Goal: Book appointment/travel/reservation

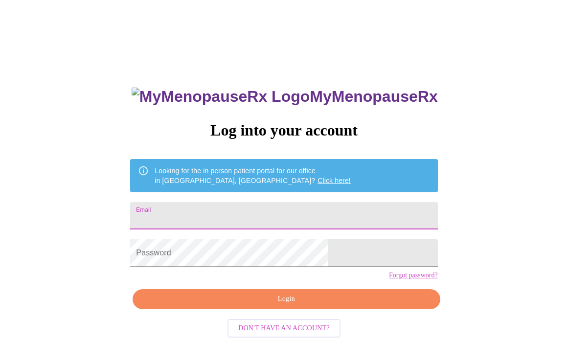
click at [228, 214] on input "Email" at bounding box center [283, 215] width 307 height 27
type input "[EMAIL_ADDRESS][DOMAIN_NAME]"
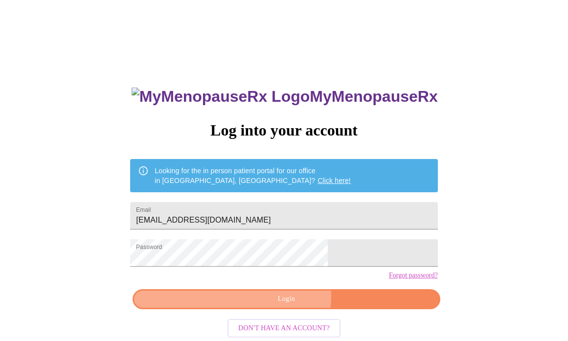
click at [266, 305] on span "Login" at bounding box center [286, 299] width 285 height 12
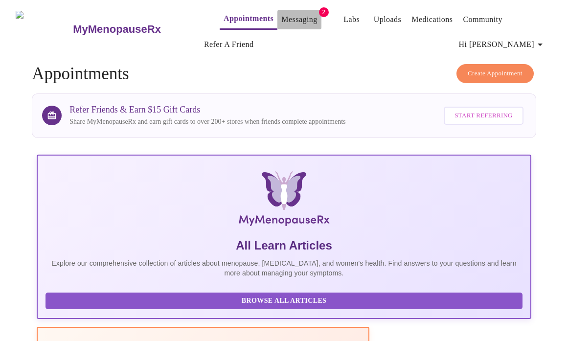
click at [281, 16] on link "Messaging" at bounding box center [299, 20] width 36 height 14
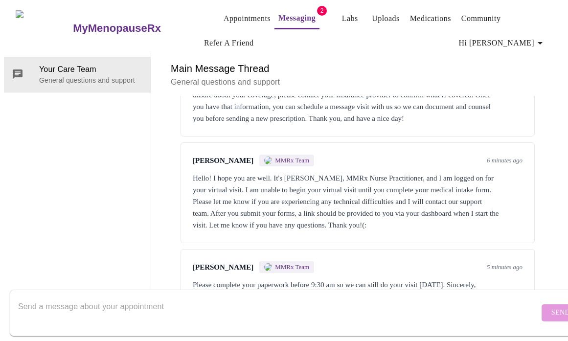
scroll to position [262, 0]
click at [277, 263] on span "MMRx Team" at bounding box center [292, 267] width 34 height 8
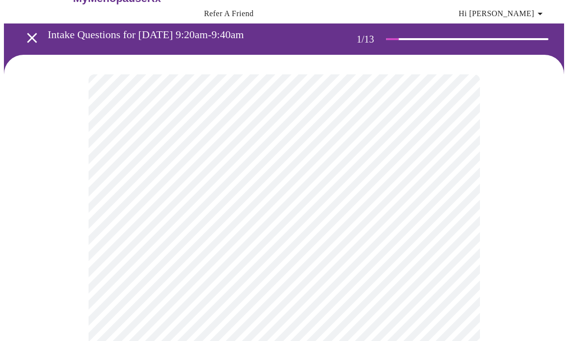
scroll to position [79, 0]
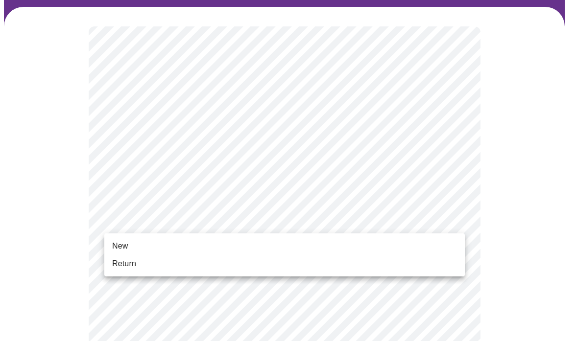
click at [138, 258] on li "Return" at bounding box center [284, 264] width 360 height 18
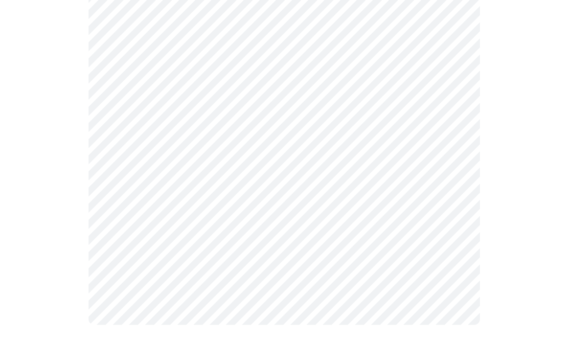
scroll to position [0, 0]
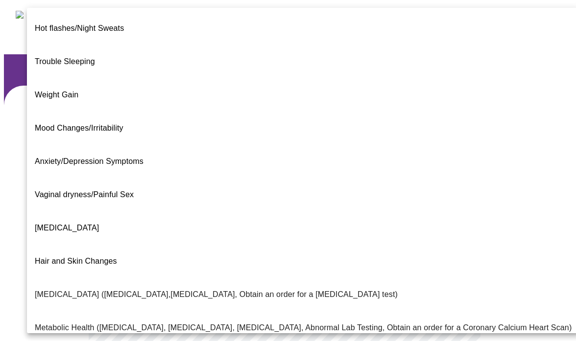
click at [222, 218] on body "MyMenopauseRx Appointments Messaging Labs Uploads Medications Community Refer a…" at bounding box center [288, 305] width 568 height 602
click at [169, 178] on li "Vaginal dryness/Painful Sex" at bounding box center [303, 194] width 552 height 33
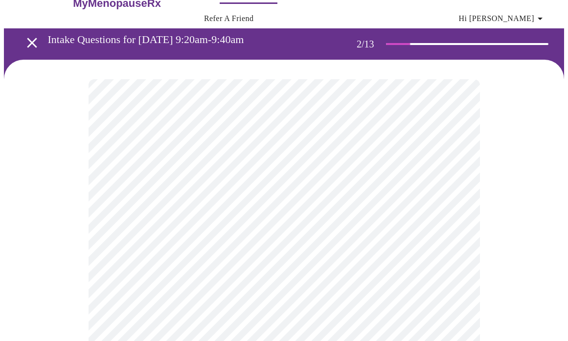
scroll to position [115, 0]
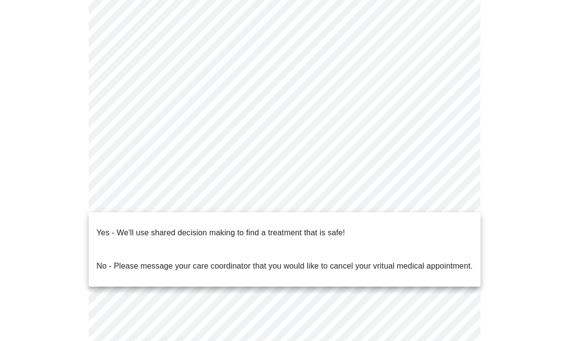
click at [217, 200] on body "MyMenopauseRx Appointments Messaging Labs Uploads Medications Community Refer a…" at bounding box center [288, 186] width 568 height 596
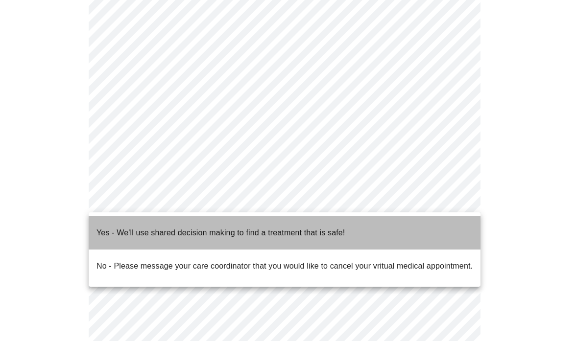
click at [217, 229] on p "Yes - We'll use shared decision making to find a treatment that is safe!" at bounding box center [220, 233] width 248 height 12
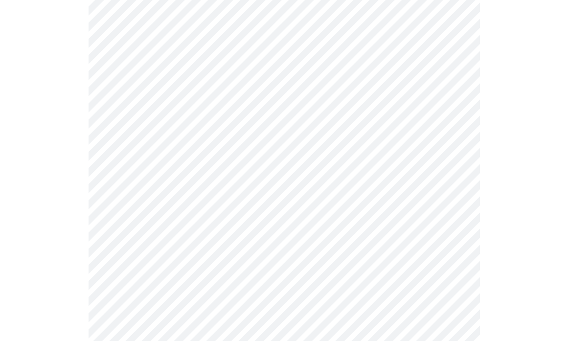
scroll to position [0, 0]
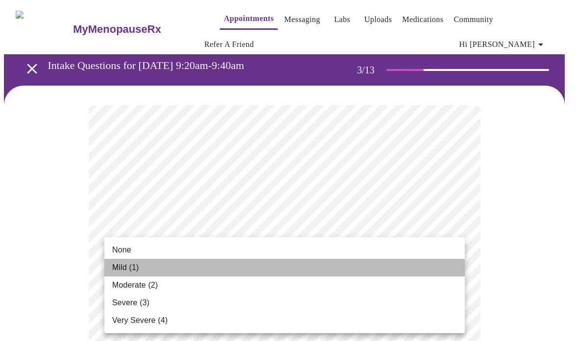
click at [213, 268] on li "Mild (1)" at bounding box center [284, 268] width 360 height 18
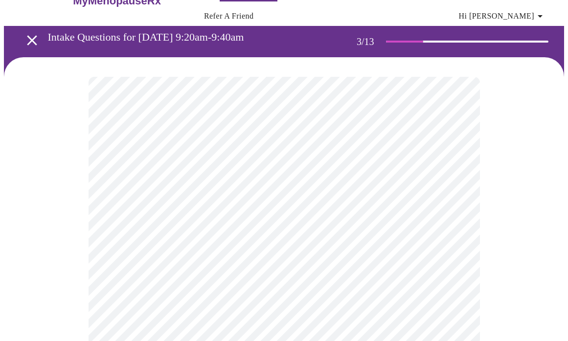
scroll to position [73, 0]
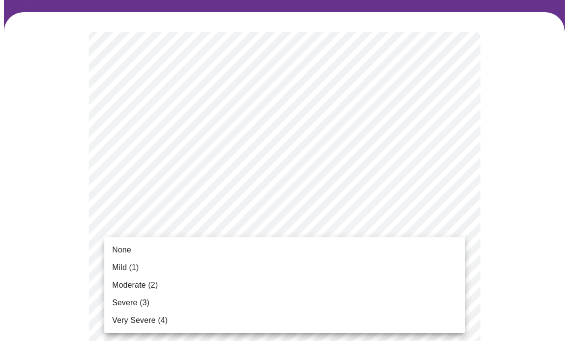
click at [193, 252] on li "None" at bounding box center [284, 250] width 360 height 18
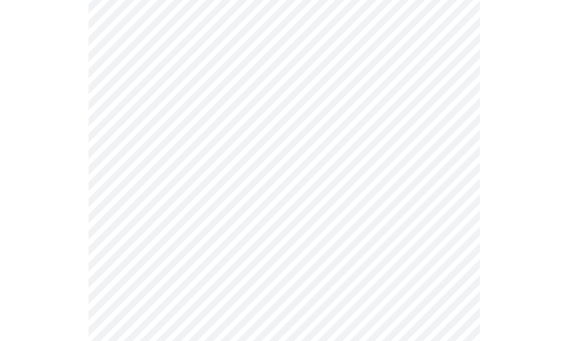
scroll to position [191, 0]
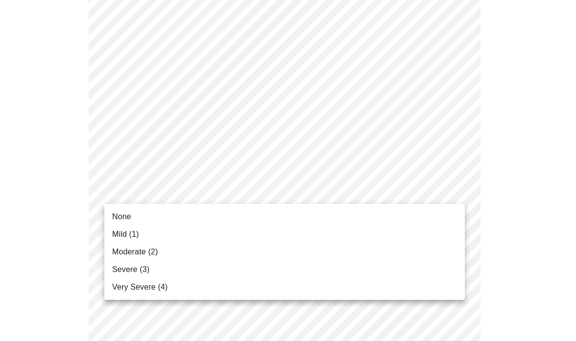
click at [210, 236] on li "Mild (1)" at bounding box center [284, 235] width 360 height 18
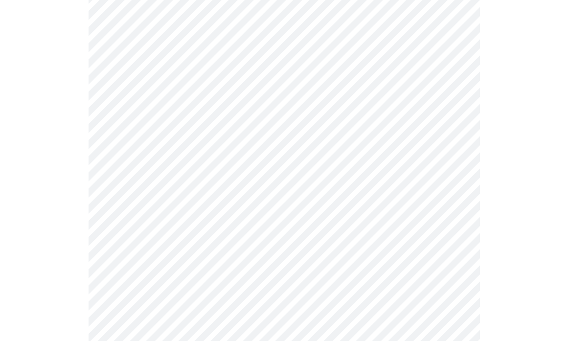
scroll to position [368, 0]
click at [219, 99] on body "MyMenopauseRx Appointments Messaging Labs Uploads Medications Community Refer a…" at bounding box center [284, 273] width 560 height 1274
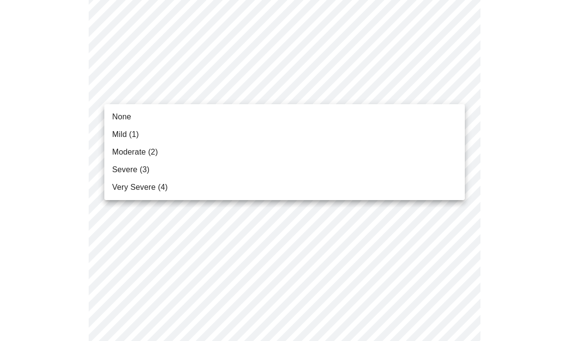
click at [215, 139] on li "Mild (1)" at bounding box center [284, 135] width 360 height 18
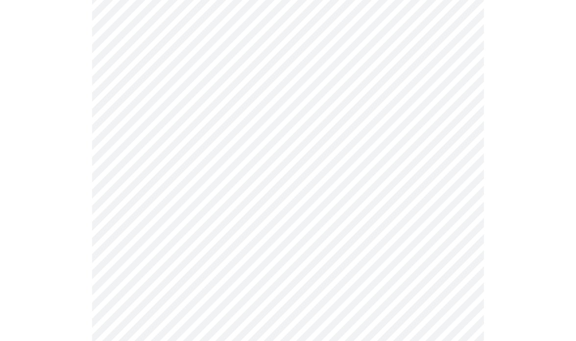
click at [217, 157] on body "MyMenopauseRx Appointments Messaging Labs Uploads Medications Community Refer a…" at bounding box center [288, 266] width 568 height 1261
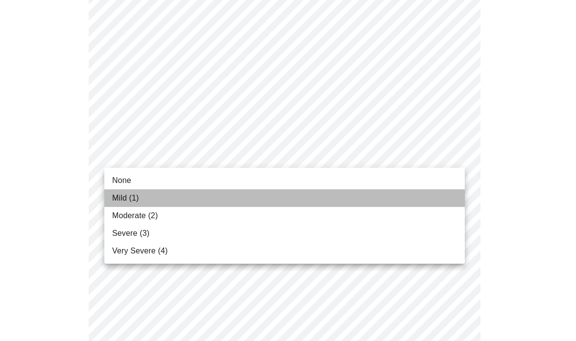
click at [217, 197] on li "Mild (1)" at bounding box center [284, 198] width 360 height 18
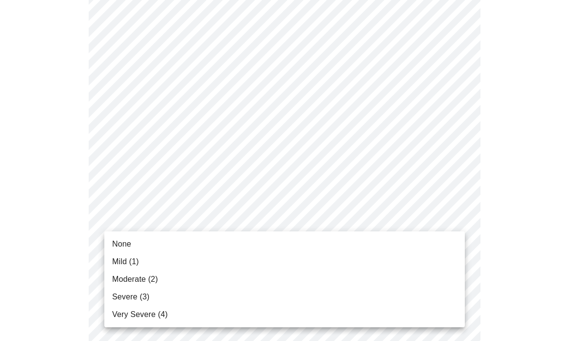
click at [222, 220] on body "MyMenopauseRx Appointments Messaging Labs Uploads Medications Community Refer a…" at bounding box center [288, 259] width 568 height 1247
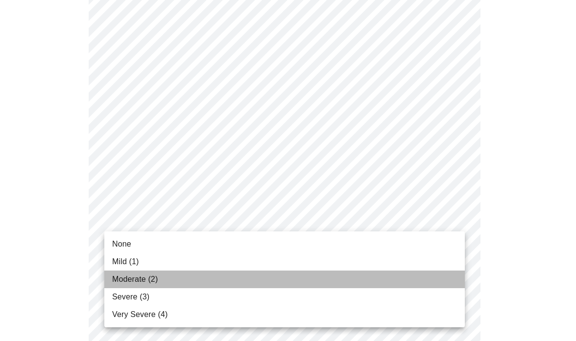
click at [228, 279] on li "Moderate (2)" at bounding box center [284, 280] width 360 height 18
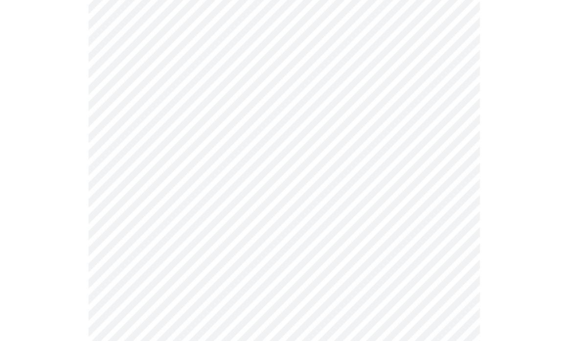
scroll to position [536, 0]
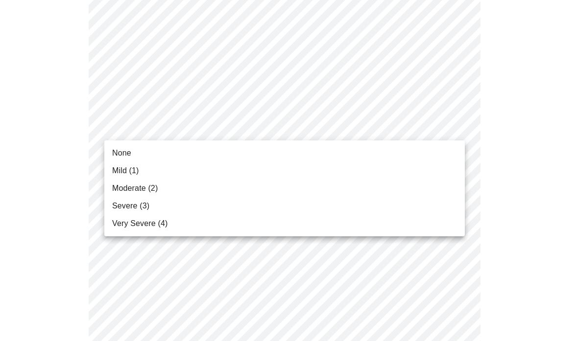
click at [234, 121] on body "MyMenopauseRx Appointments Messaging Labs Uploads Medications Community Refer a…" at bounding box center [288, 84] width 568 height 1233
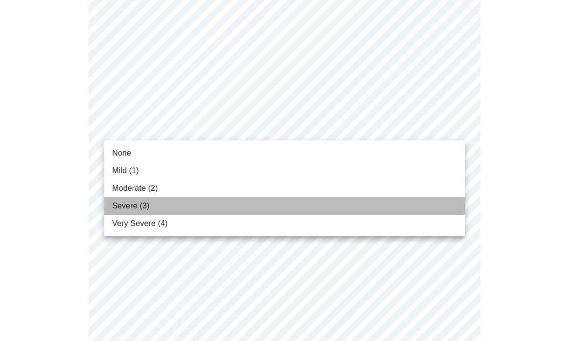
click at [242, 200] on li "Severe (3)" at bounding box center [284, 206] width 360 height 18
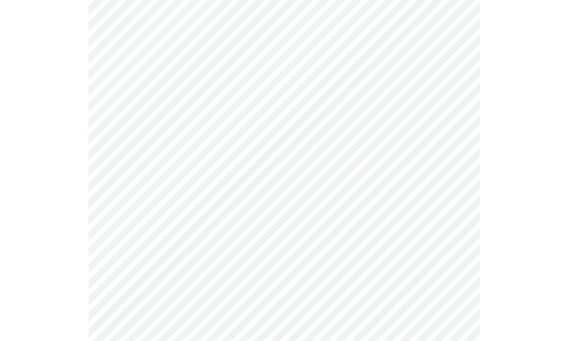
scroll to position [667, 0]
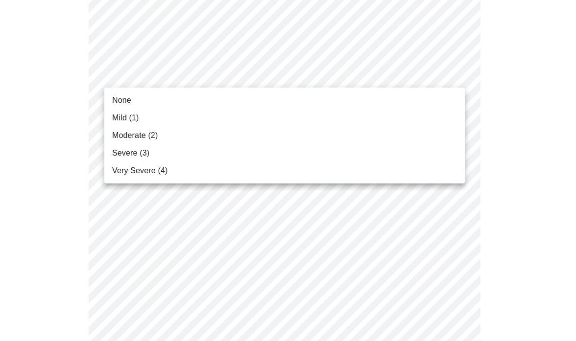
click at [223, 150] on li "Severe (3)" at bounding box center [284, 153] width 360 height 18
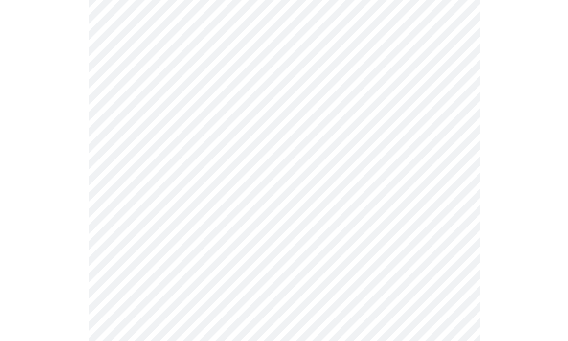
scroll to position [738, 0]
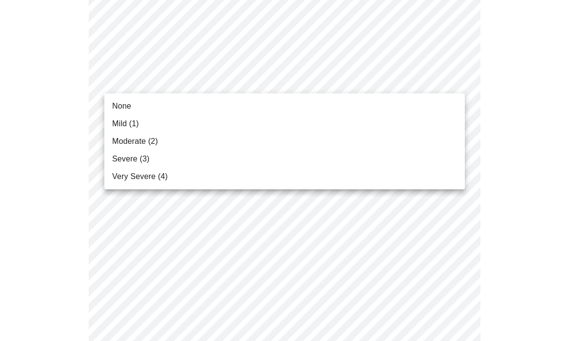
click at [218, 121] on li "Mild (1)" at bounding box center [284, 124] width 360 height 18
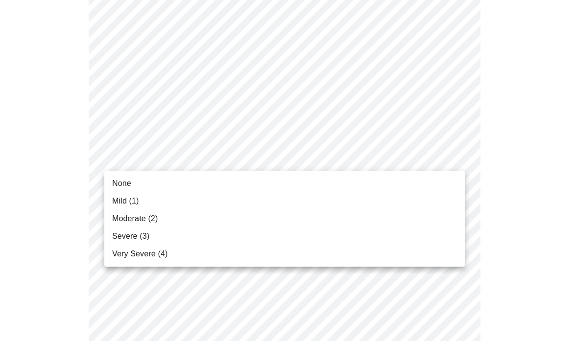
click at [235, 224] on li "Moderate (2)" at bounding box center [284, 219] width 360 height 18
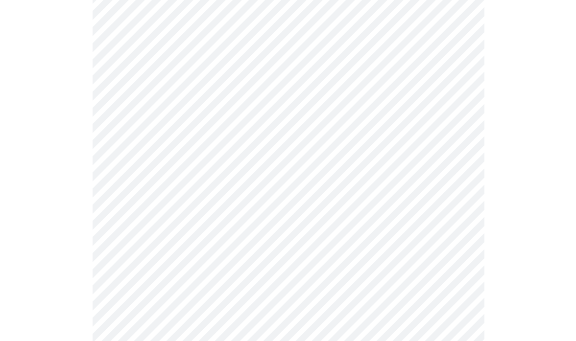
scroll to position [838, 0]
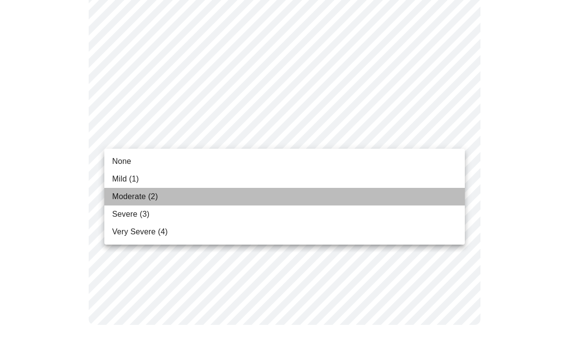
click at [225, 193] on li "Moderate (2)" at bounding box center [284, 197] width 360 height 18
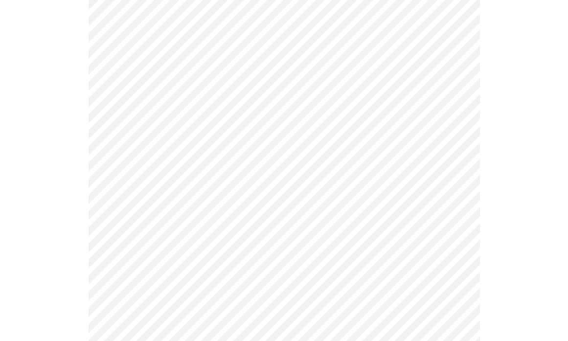
scroll to position [385, 0]
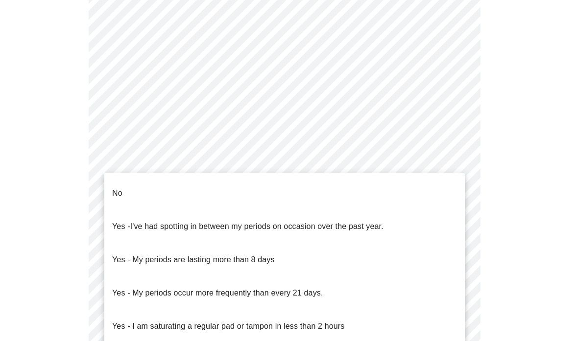
click at [152, 223] on body "MyMenopauseRx Appointments Messaging Labs Uploads Medications Community Refer a…" at bounding box center [288, 109] width 568 height 980
click at [171, 195] on li "No" at bounding box center [284, 193] width 360 height 33
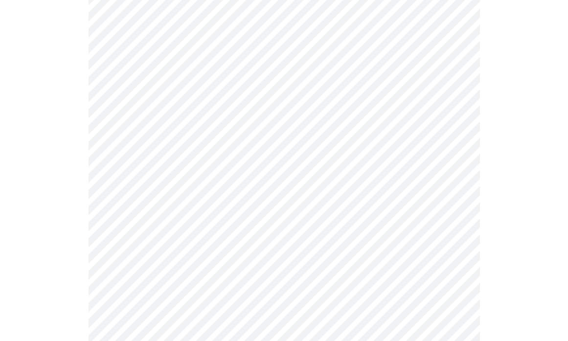
scroll to position [531, 0]
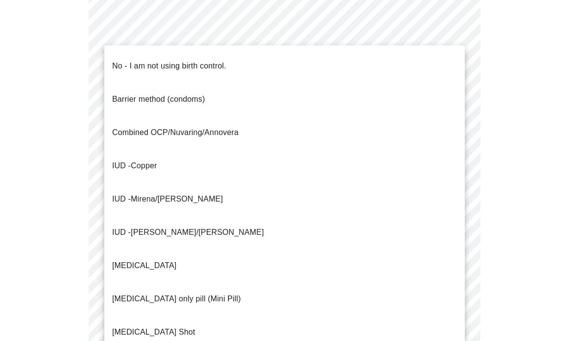
click at [205, 285] on span "Progesterone only pill (Mini Pill)" at bounding box center [176, 298] width 129 height 27
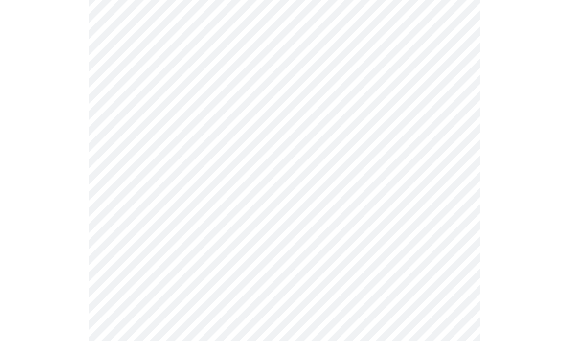
scroll to position [593, 0]
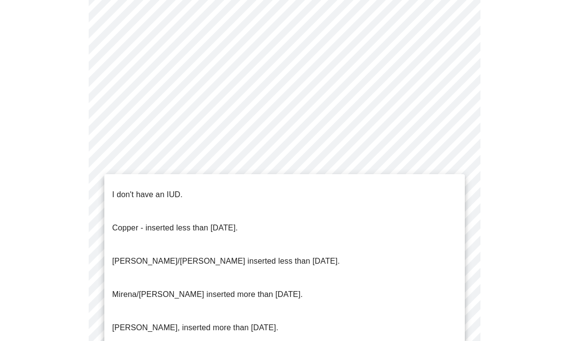
click at [228, 189] on li "I don't have an IUD." at bounding box center [284, 194] width 360 height 33
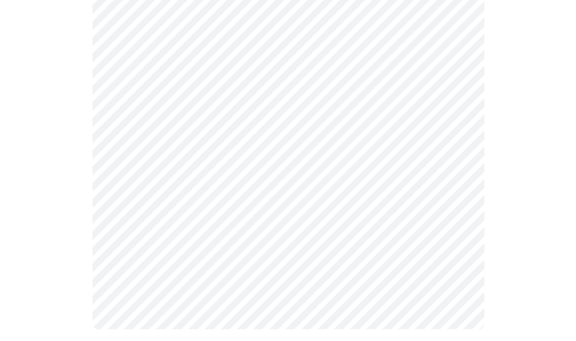
scroll to position [622, 0]
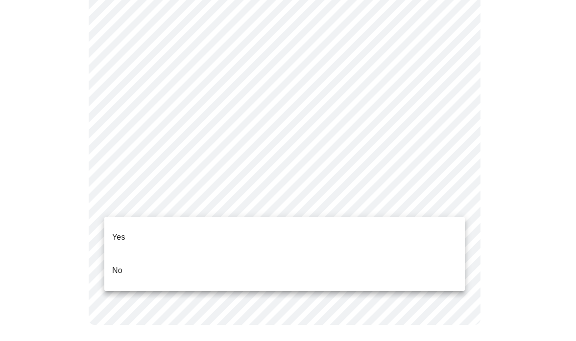
click at [242, 226] on li "Yes" at bounding box center [284, 237] width 360 height 33
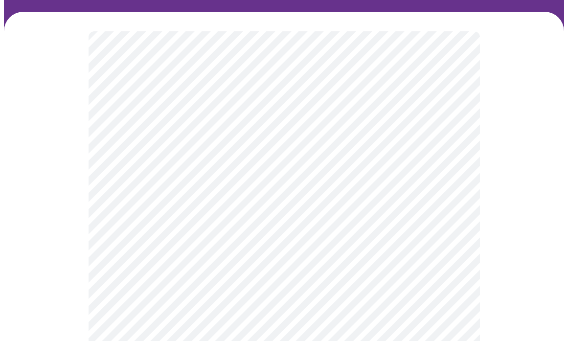
scroll to position [179, 0]
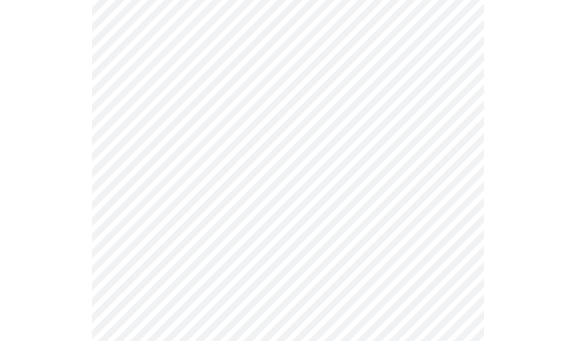
click at [261, 173] on body "MyMenopauseRx Appointments Messaging Labs Uploads Medications Community Refer a…" at bounding box center [288, 193] width 568 height 737
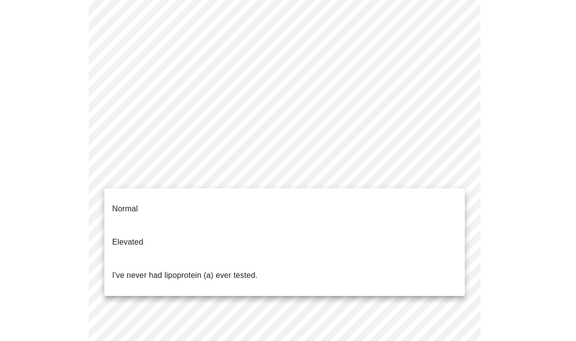
click at [236, 270] on p "I've never had lipoprotein (a) ever tested." at bounding box center [184, 276] width 145 height 12
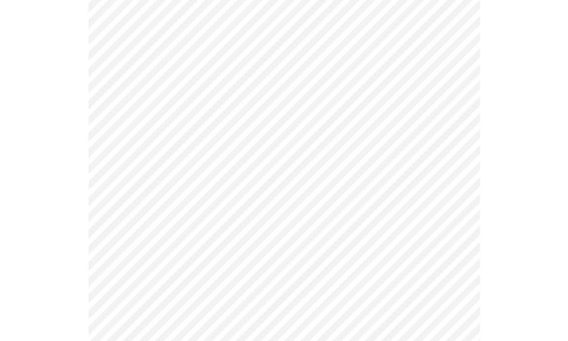
scroll to position [2516, 0]
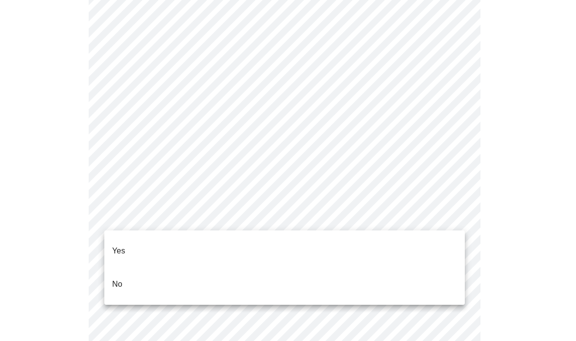
click at [273, 268] on li "No" at bounding box center [284, 284] width 360 height 33
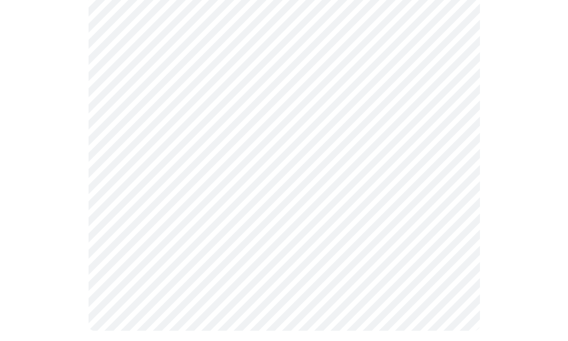
scroll to position [911, 0]
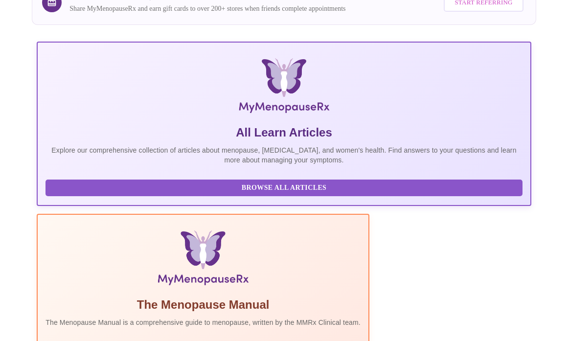
scroll to position [7, 0]
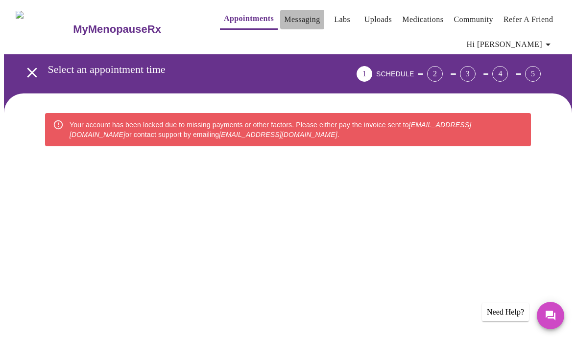
click at [289, 16] on link "Messaging" at bounding box center [302, 20] width 36 height 14
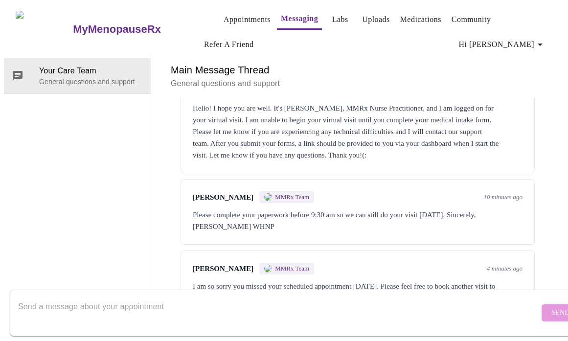
scroll to position [335, 0]
click at [345, 297] on textarea "Send a message about your appointment" at bounding box center [278, 312] width 521 height 31
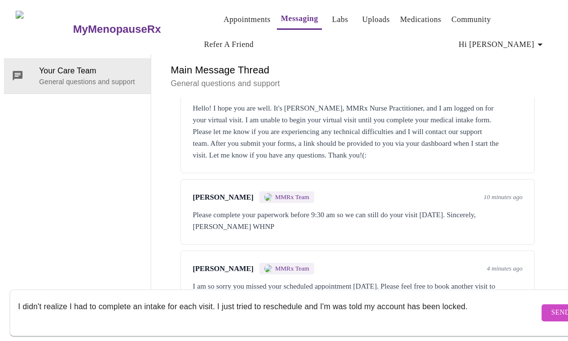
click at [318, 319] on div "I didn't realize I had to complete an intake for each visit. I just tried to re…" at bounding box center [278, 313] width 521 height 38
click at [321, 297] on textarea "I didn't realize I had to complete an intake for each visit. I just tried to re…" at bounding box center [278, 312] width 521 height 31
click at [469, 297] on textarea "I didn't realize I had to complete an intake for each visit. I just tried to re…" at bounding box center [278, 312] width 521 height 31
type textarea "I didn't realize I had to complete an intake for each visit. I just tried to re…"
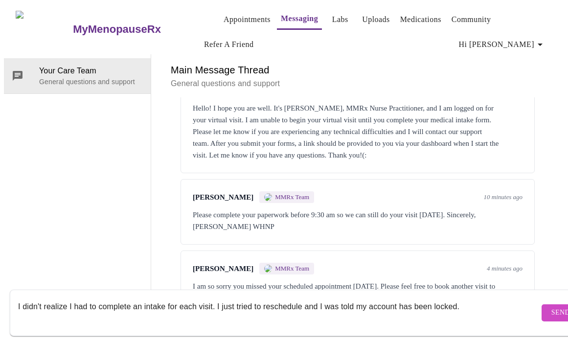
click at [552, 307] on span "Send" at bounding box center [561, 313] width 19 height 12
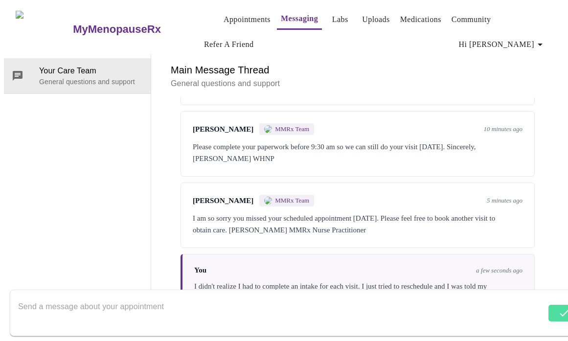
scroll to position [406, 0]
click at [357, 297] on textarea "Send a message about your appointment" at bounding box center [282, 312] width 528 height 31
click at [75, 297] on textarea "Send a message about your appointment" at bounding box center [278, 312] width 521 height 31
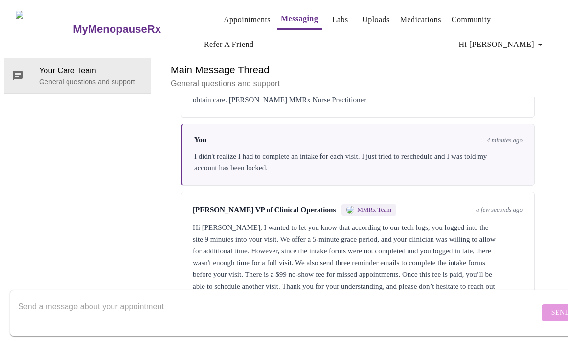
scroll to position [550, 0]
click at [79, 297] on textarea "Send a message about your appointment" at bounding box center [278, 312] width 521 height 31
click at [228, 19] on link "Appointments" at bounding box center [247, 20] width 47 height 14
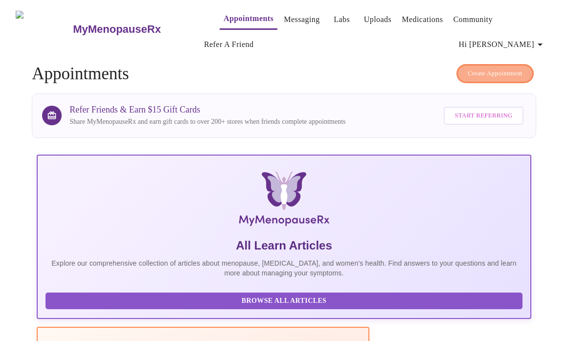
click at [482, 73] on span "Create Appointment" at bounding box center [495, 73] width 55 height 11
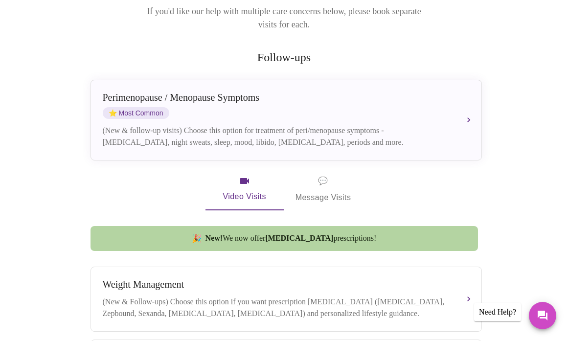
scroll to position [165, 0]
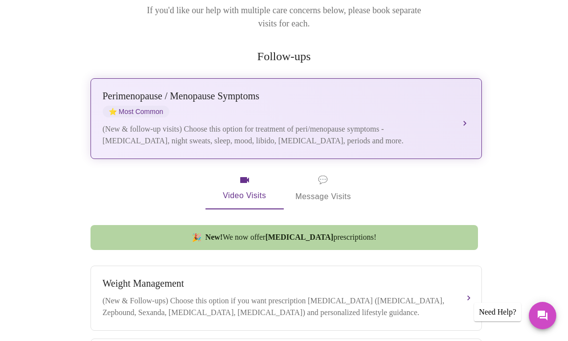
click at [267, 101] on div "Perimenopause / Menopause Symptoms ⭐ Most Common" at bounding box center [276, 104] width 347 height 27
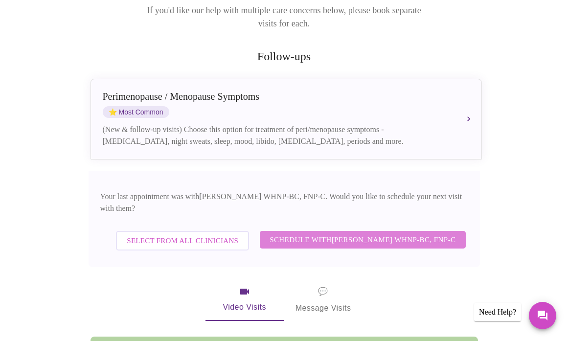
click at [295, 233] on span "Schedule with Jenny Kowalczyk WHNP-BC, FNP-C" at bounding box center [363, 239] width 186 height 13
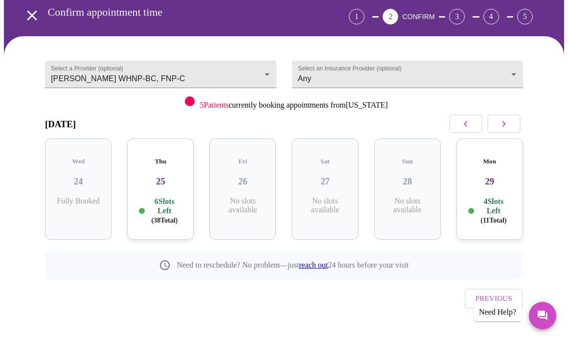
click at [168, 180] on div "Thu 25 6 Slots Left ( 38 Total)" at bounding box center [160, 189] width 67 height 101
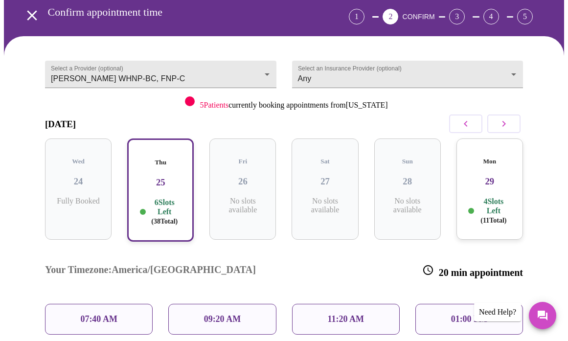
click at [484, 197] on p "4 Slots Left ( 11 Total)" at bounding box center [493, 211] width 35 height 28
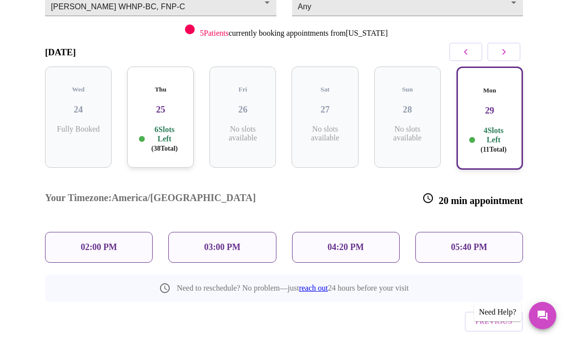
scroll to position [136, 0]
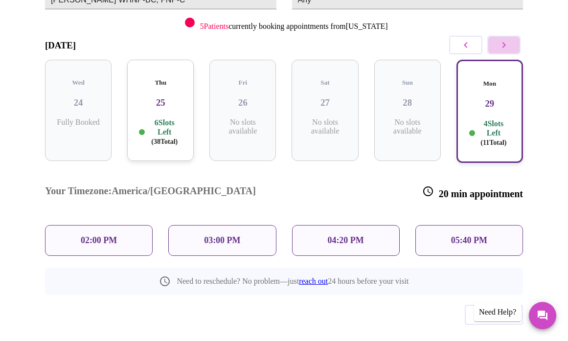
click at [508, 45] on icon "button" at bounding box center [504, 45] width 12 height 12
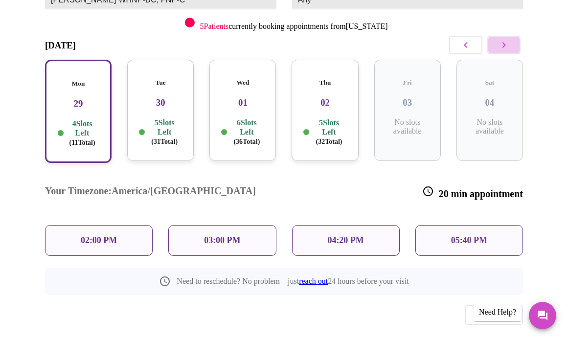
click at [508, 45] on icon "button" at bounding box center [504, 45] width 12 height 12
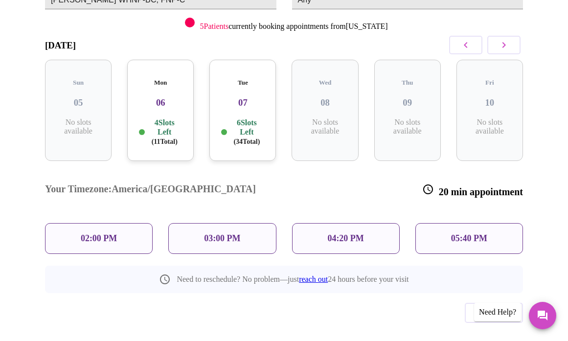
scroll to position [57, 0]
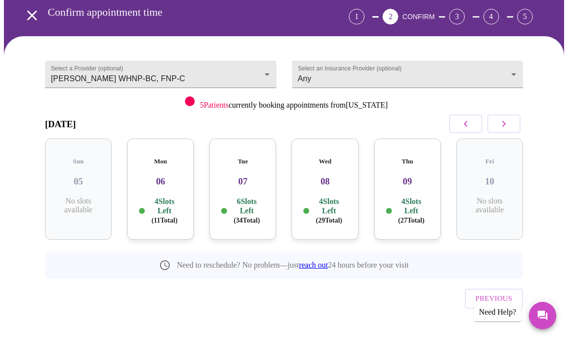
click at [506, 127] on icon "button" at bounding box center [504, 124] width 12 height 12
click at [472, 122] on icon "button" at bounding box center [466, 124] width 12 height 12
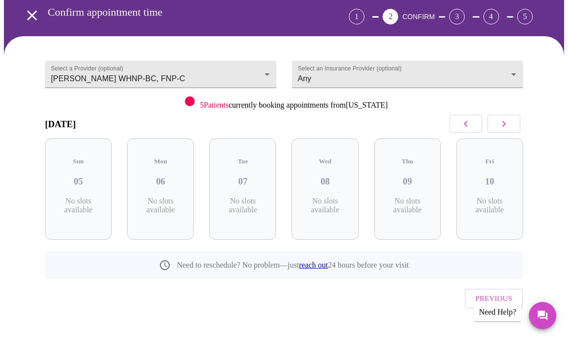
click at [472, 122] on icon "button" at bounding box center [466, 124] width 12 height 12
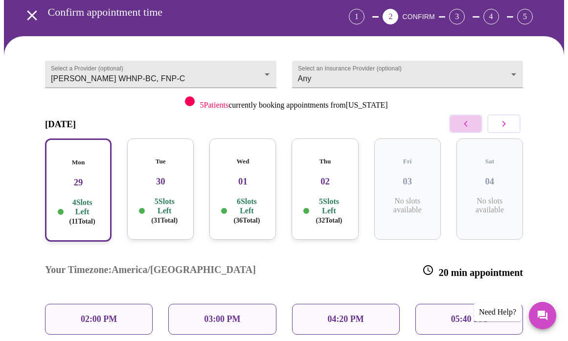
click at [472, 122] on icon "button" at bounding box center [466, 124] width 12 height 12
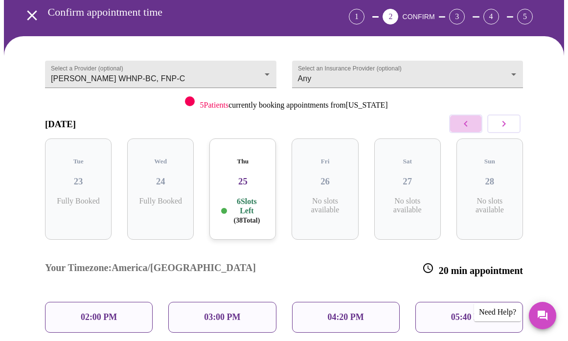
click at [472, 122] on icon "button" at bounding box center [466, 124] width 12 height 12
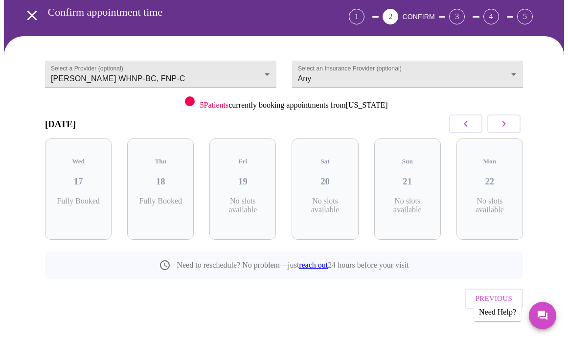
click at [510, 126] on icon "button" at bounding box center [504, 124] width 12 height 12
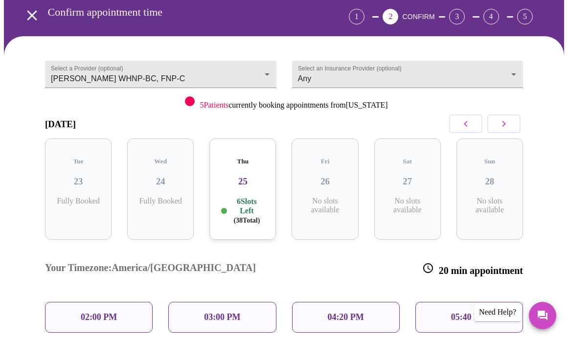
click at [231, 176] on h3 "25" at bounding box center [242, 181] width 51 height 11
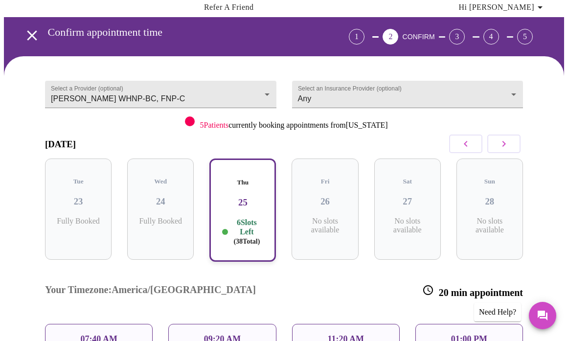
scroll to position [33, 0]
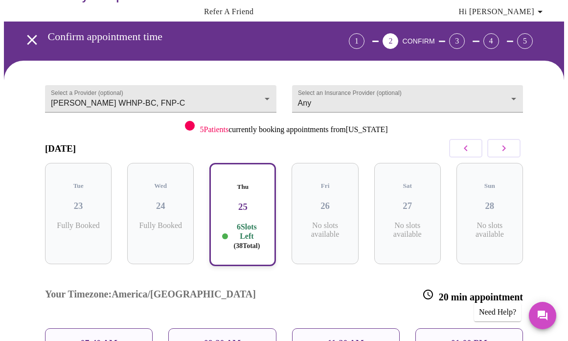
click at [505, 147] on icon "button" at bounding box center [504, 148] width 12 height 12
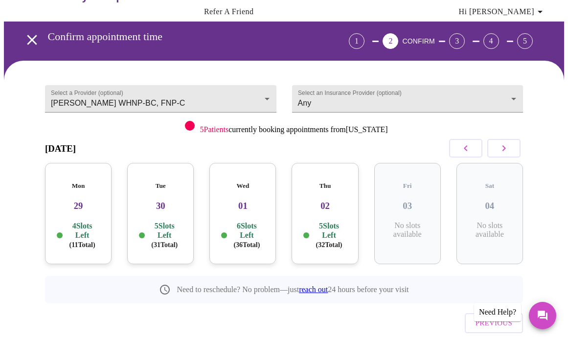
click at [174, 205] on div "Tue 30 5 Slots Left ( 31 Total)" at bounding box center [160, 213] width 67 height 101
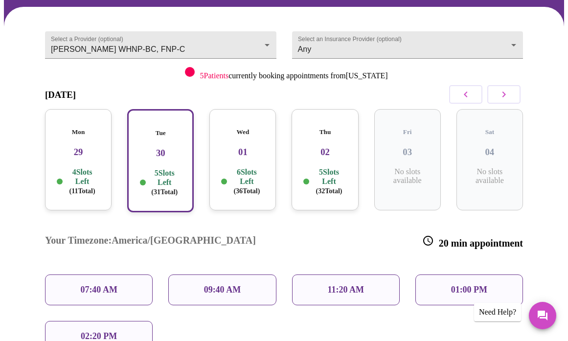
scroll to position [94, 0]
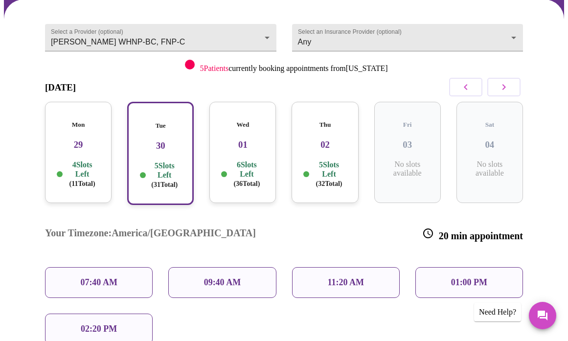
click at [224, 277] on p "09:40 AM" at bounding box center [222, 282] width 37 height 10
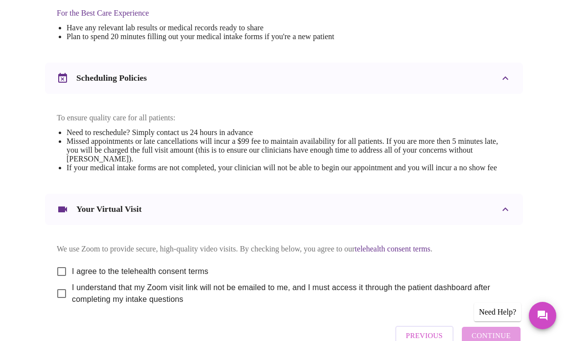
scroll to position [420, 0]
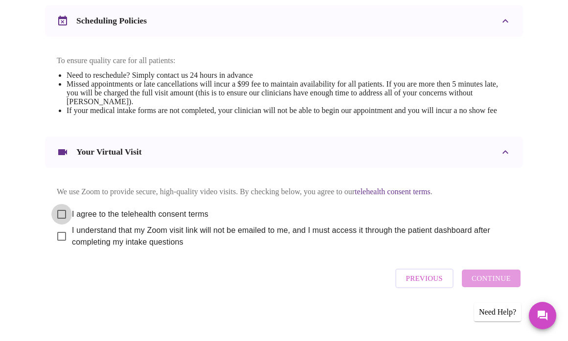
click at [61, 209] on input "I agree to the telehealth consent terms" at bounding box center [61, 214] width 21 height 21
checkbox input "true"
click at [58, 234] on input "I understand that my Zoom visit link will not be emailed to me, and I must acce…" at bounding box center [61, 236] width 21 height 21
checkbox input "true"
click at [503, 285] on span "Continue" at bounding box center [491, 278] width 39 height 13
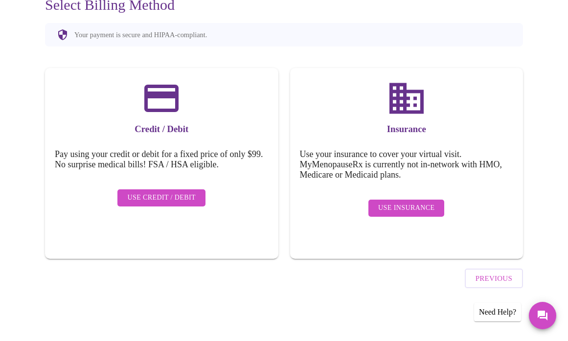
scroll to position [89, 0]
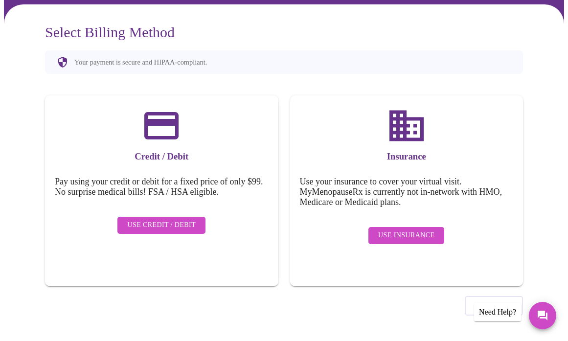
click at [174, 219] on span "Use Credit / Debit" at bounding box center [161, 225] width 69 height 12
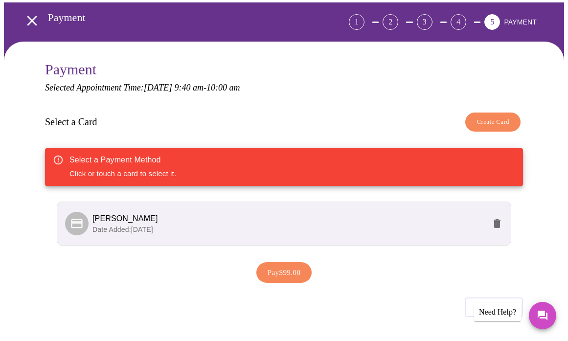
scroll to position [73, 0]
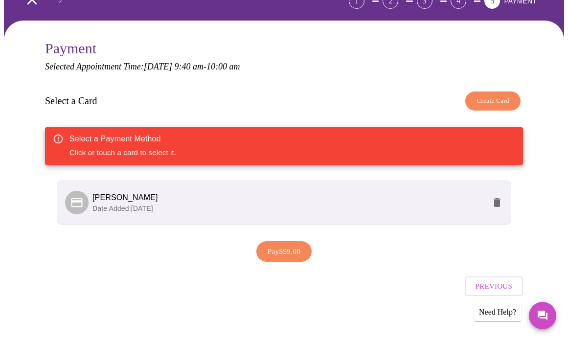
click at [333, 200] on span "Laura M Vecchiolla" at bounding box center [288, 198] width 393 height 12
click at [134, 207] on span "Date Added: 07-28-2025" at bounding box center [122, 209] width 61 height 8
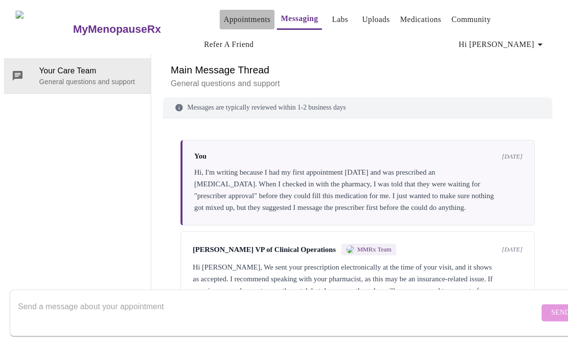
click at [224, 13] on link "Appointments" at bounding box center [247, 20] width 47 height 14
